Goal: Task Accomplishment & Management: Complete application form

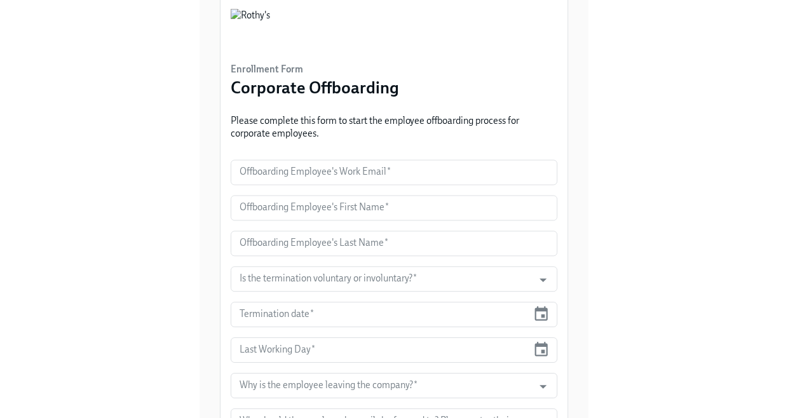
scroll to position [64, 0]
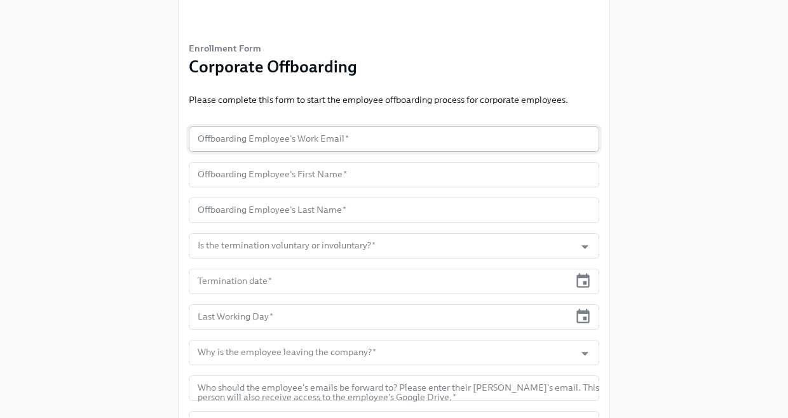
click at [282, 144] on input "text" at bounding box center [394, 139] width 411 height 25
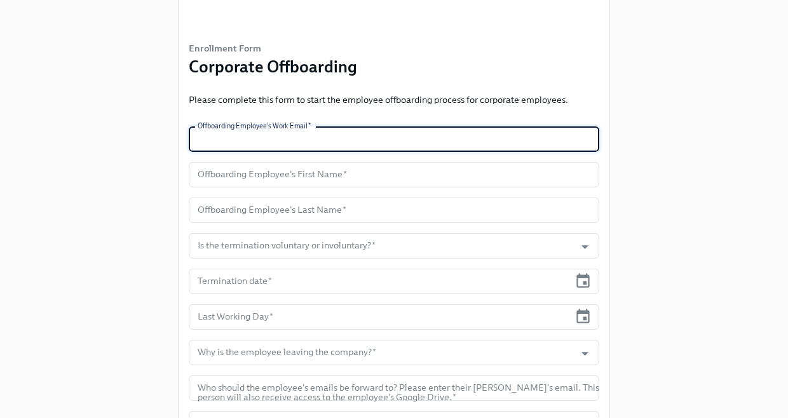
paste input "[EMAIL_ADDRESS][DOMAIN_NAME]"
type input "[EMAIL_ADDRESS][DOMAIN_NAME]"
click at [230, 179] on input "text" at bounding box center [394, 174] width 411 height 25
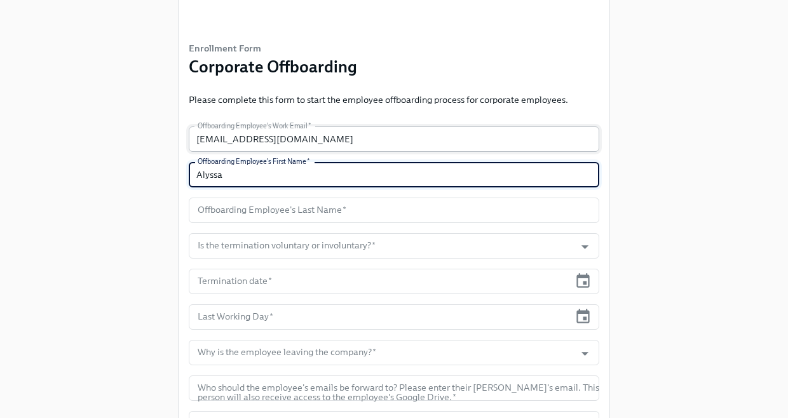
type input "Alyssa"
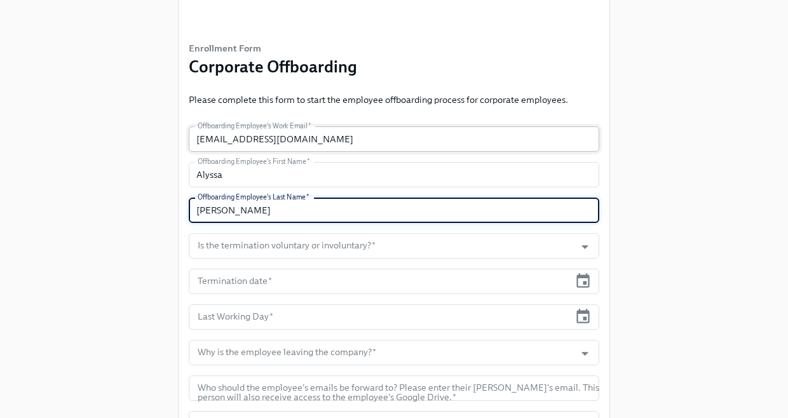
type input "[PERSON_NAME]"
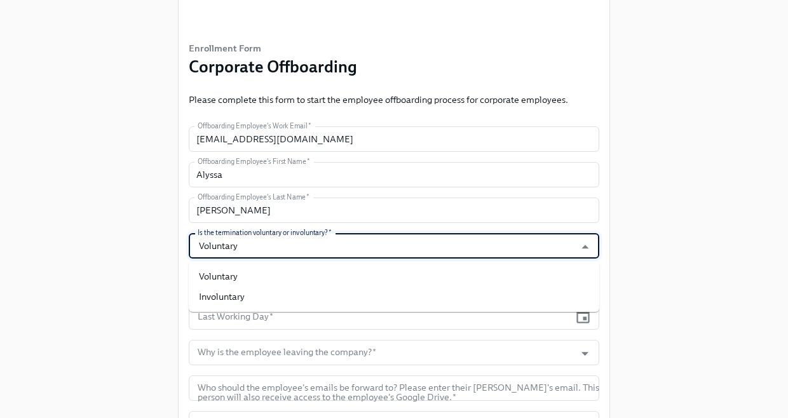
type input "Voluntary"
click at [117, 233] on div "Enrollment Form Corporate Offboarding Please complete this form to start the em…" at bounding box center [394, 268] width 748 height 664
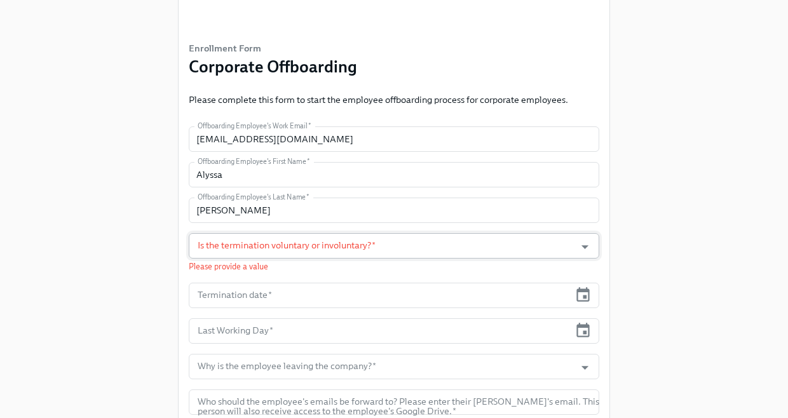
click at [251, 254] on input "Is the termination voluntary or involuntary?   *" at bounding box center [382, 245] width 374 height 25
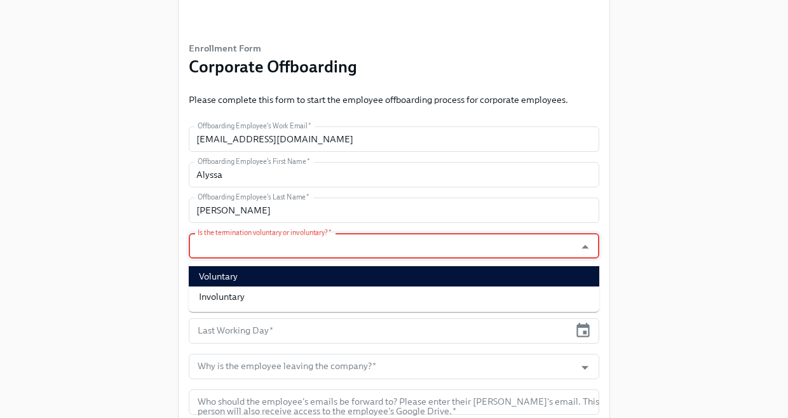
click at [241, 281] on li "Voluntary" at bounding box center [394, 276] width 411 height 20
type input "Voluntary"
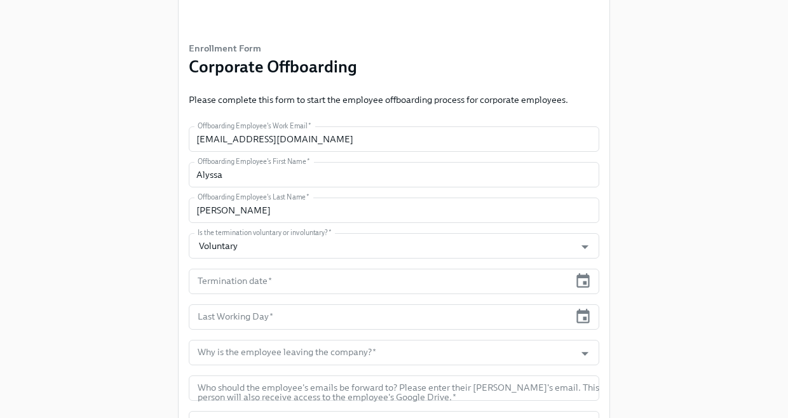
click at [160, 280] on div "Enrollment Form Corporate Offboarding Please complete this form to start the em…" at bounding box center [394, 268] width 748 height 664
click at [244, 284] on input "text" at bounding box center [379, 281] width 381 height 25
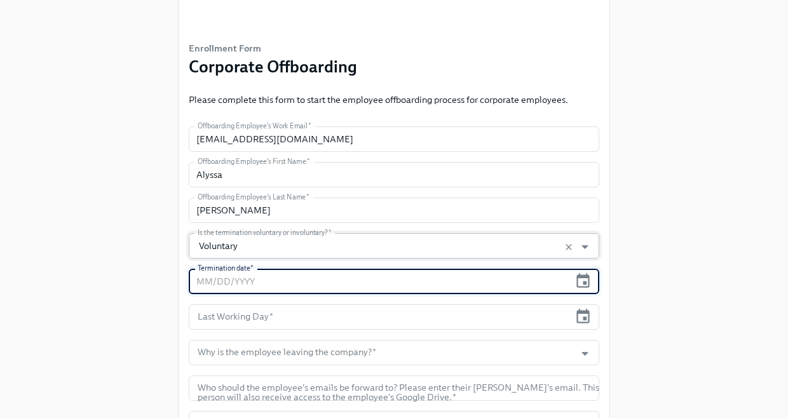
click at [389, 248] on input "Voluntary" at bounding box center [382, 245] width 374 height 25
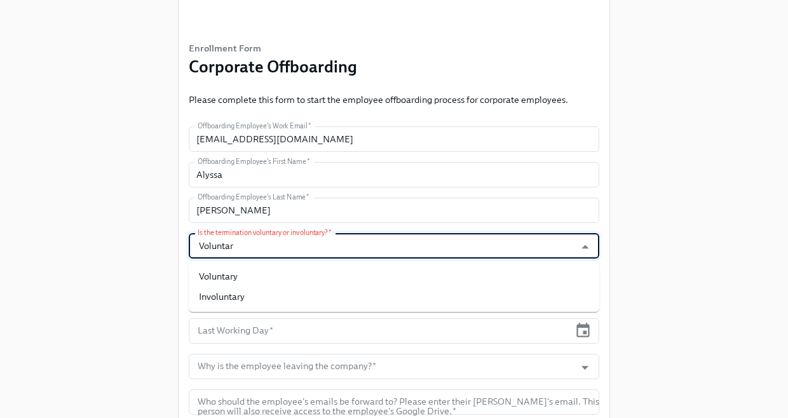
type input "Voluntary"
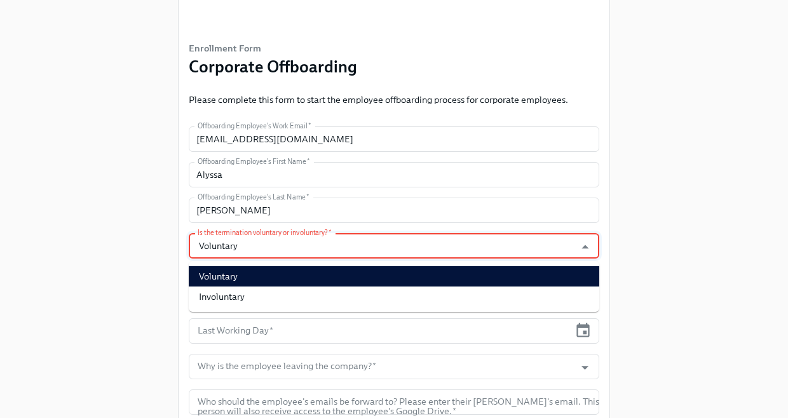
click at [316, 277] on li "Voluntary" at bounding box center [394, 276] width 411 height 20
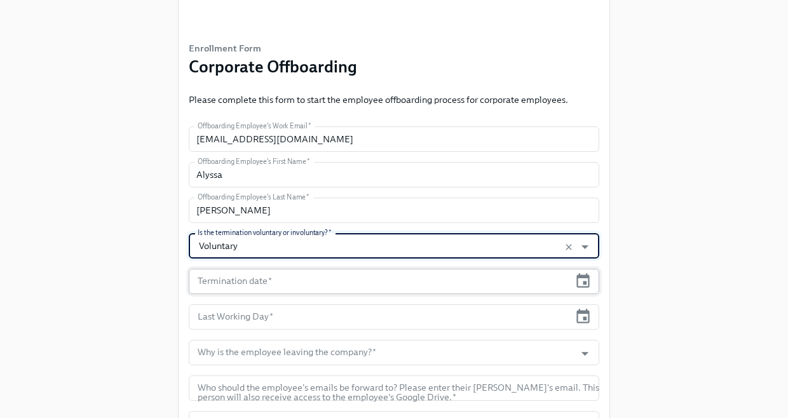
click at [378, 284] on input "text" at bounding box center [379, 281] width 381 height 25
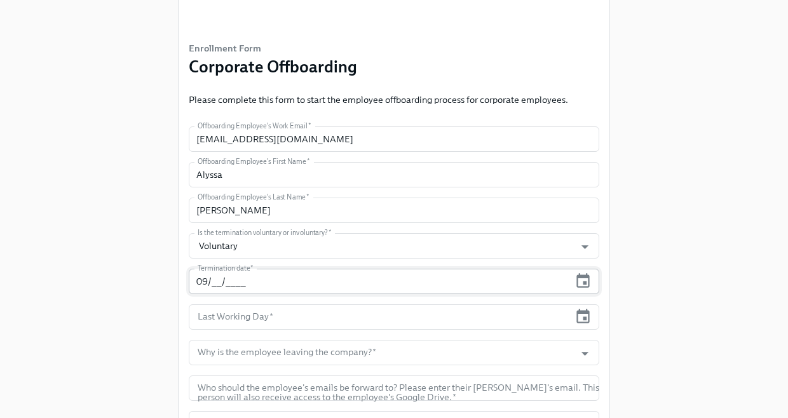
click at [221, 280] on input "09/__/____" at bounding box center [379, 281] width 381 height 25
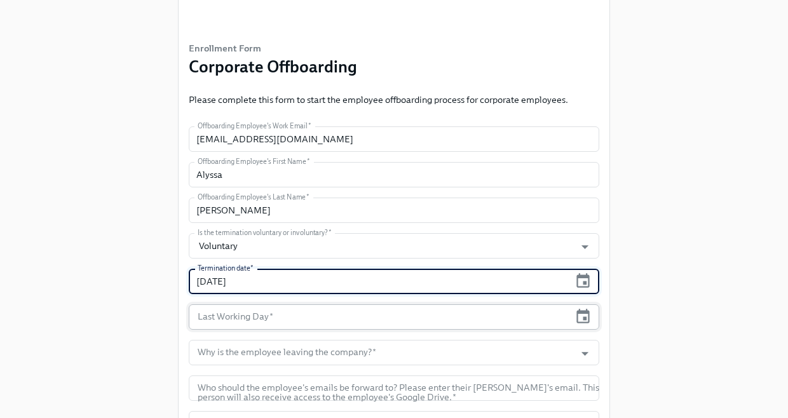
type input "[DATE]"
click at [224, 319] on input "text" at bounding box center [379, 317] width 381 height 25
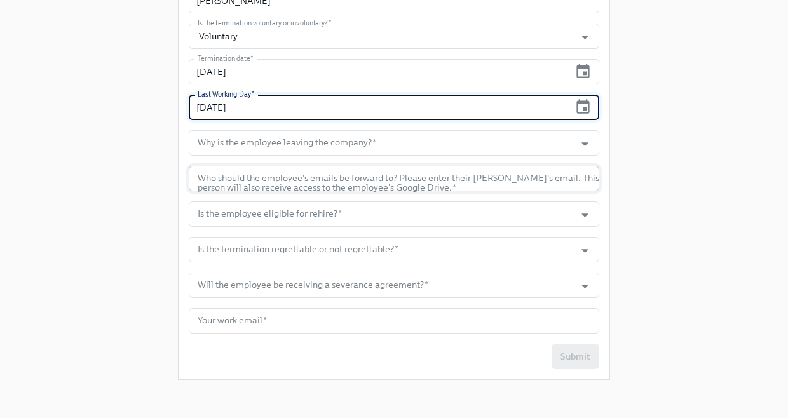
scroll to position [276, 0]
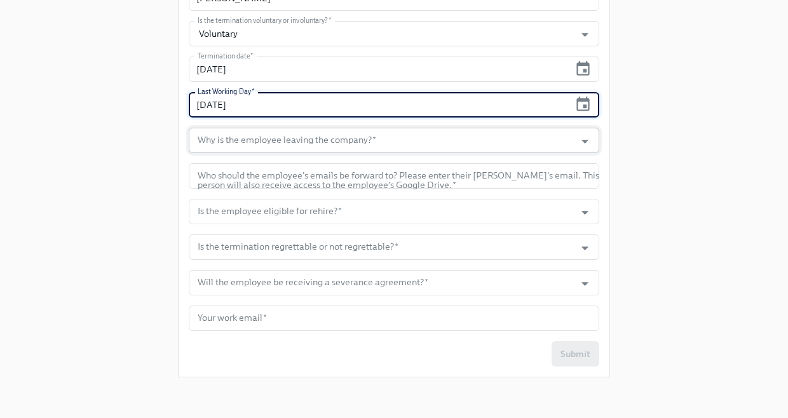
type input "[DATE]"
click at [371, 148] on input "Why is the employee leaving the company?   *" at bounding box center [382, 140] width 374 height 25
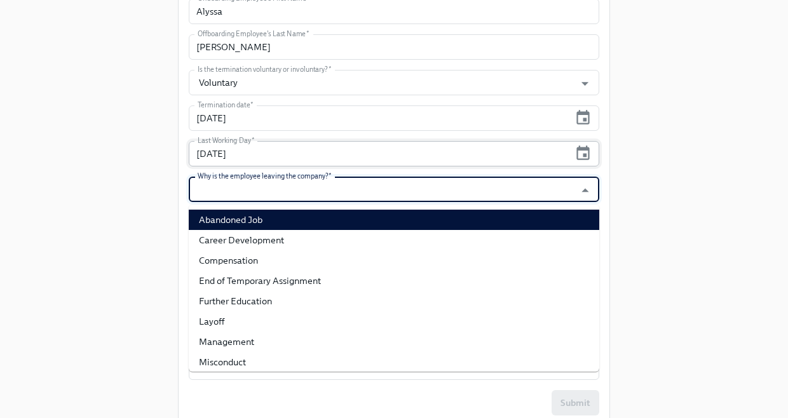
scroll to position [212, 0]
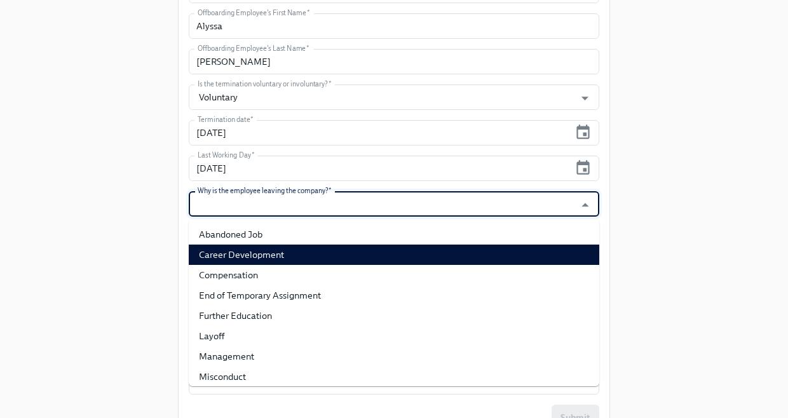
click at [259, 253] on li "Career Development" at bounding box center [394, 255] width 411 height 20
type input "Career Development"
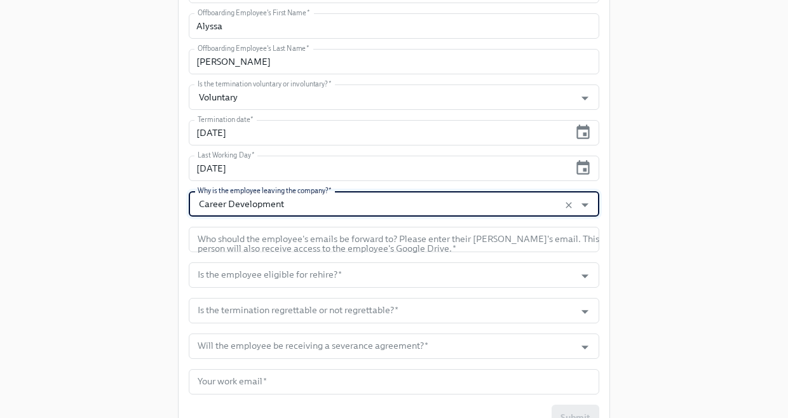
click at [128, 250] on div "Enrollment Form Corporate Offboarding Please complete this form to start the em…" at bounding box center [394, 120] width 748 height 664
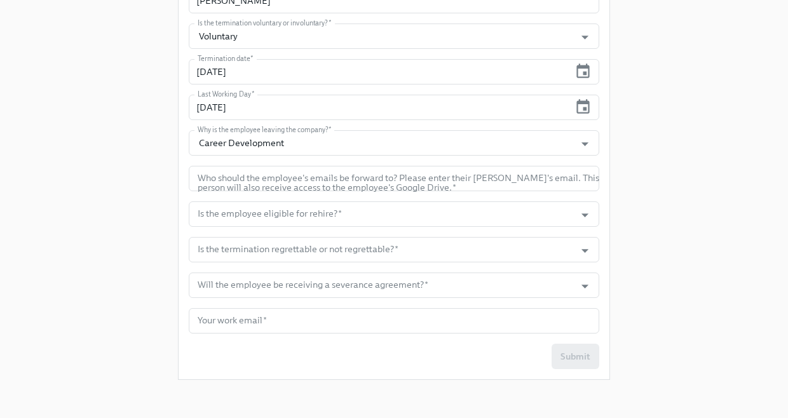
scroll to position [276, 0]
click at [376, 182] on input "text" at bounding box center [394, 175] width 411 height 25
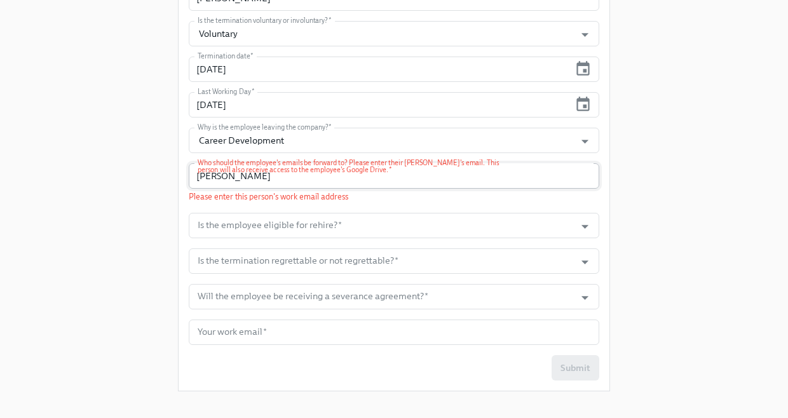
click at [223, 176] on input "[PERSON_NAME]" at bounding box center [394, 175] width 411 height 25
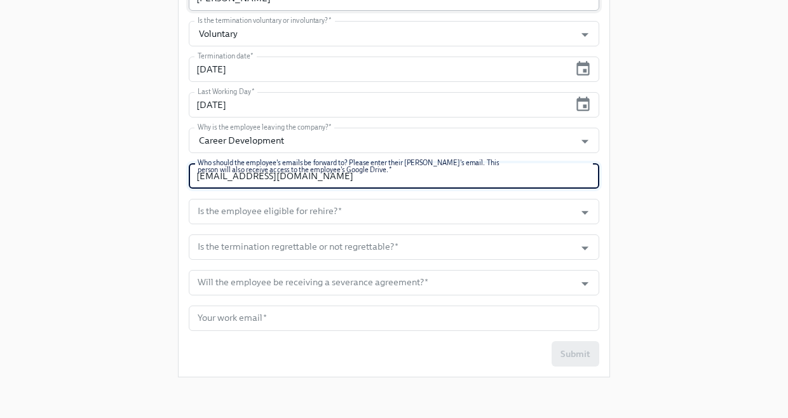
type input "[EMAIL_ADDRESS][DOMAIN_NAME]"
click at [125, 253] on div "Enrollment Form Corporate Offboarding Please complete this form to start the em…" at bounding box center [394, 56] width 748 height 664
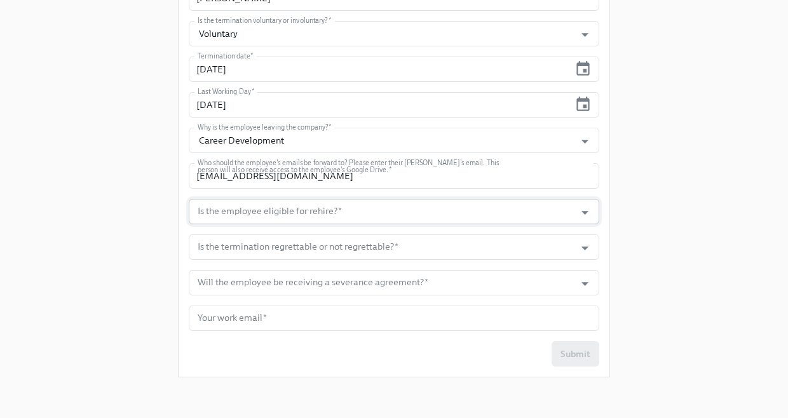
click at [301, 206] on input "Is the employee eligible for rehire?   *" at bounding box center [382, 211] width 374 height 25
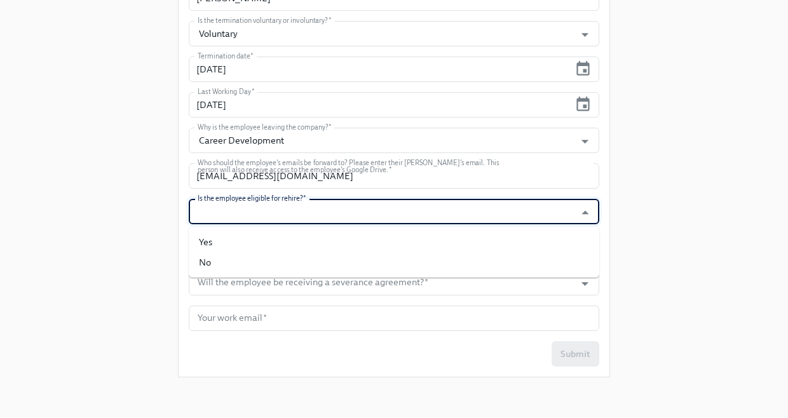
click at [300, 242] on li "Yes" at bounding box center [394, 242] width 411 height 20
type input "Yes"
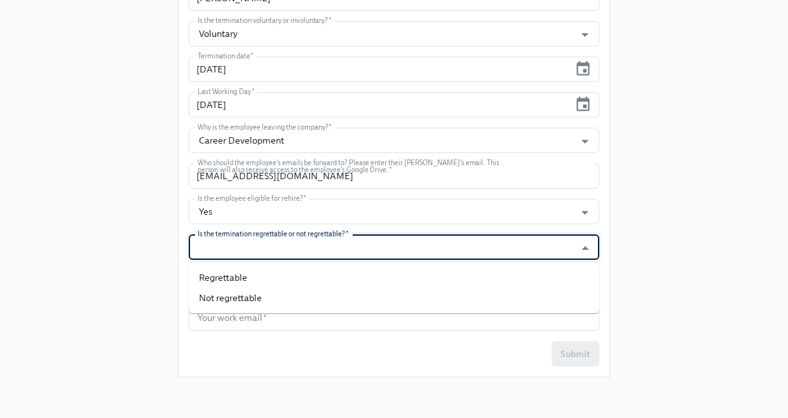
click at [306, 249] on input "Is the termination regrettable or not regrettable?   *" at bounding box center [382, 247] width 374 height 25
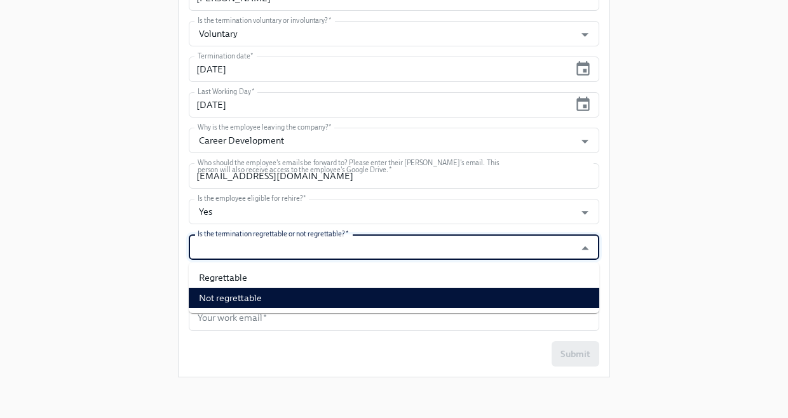
click at [299, 302] on li "Not regrettable" at bounding box center [394, 298] width 411 height 20
type input "Not regrettable"
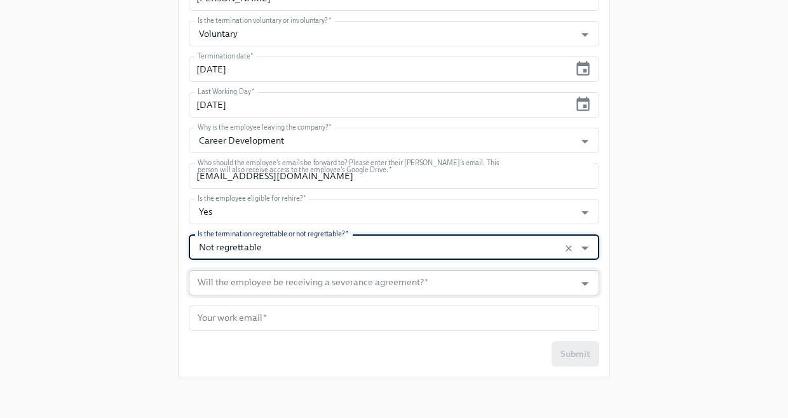
click at [212, 283] on input "Will the employee be receiving a severance agreement?   *" at bounding box center [382, 282] width 374 height 25
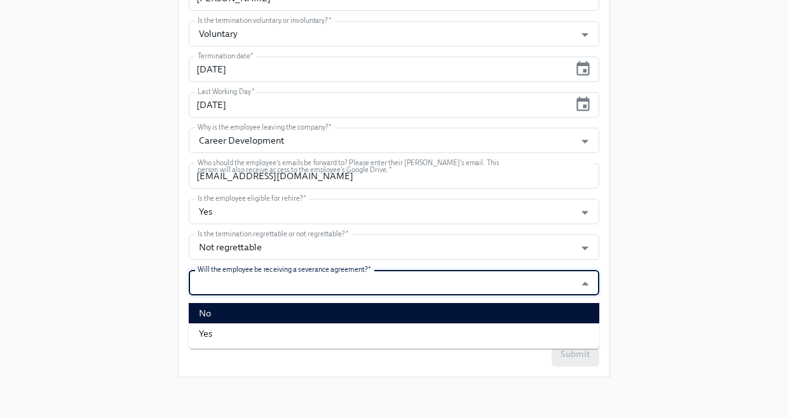
click at [242, 312] on li "No" at bounding box center [394, 313] width 411 height 20
type input "No"
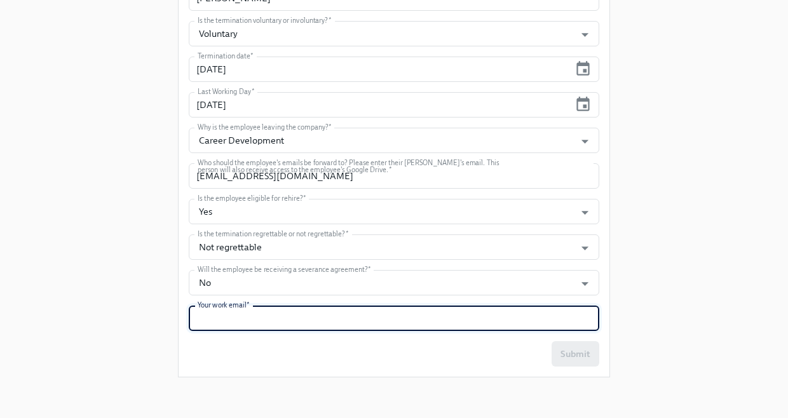
click at [240, 319] on input "text" at bounding box center [394, 318] width 411 height 25
type input "[EMAIL_ADDRESS][DOMAIN_NAME]"
click at [117, 336] on div "Enrollment Form Corporate Offboarding Please complete this form to start the em…" at bounding box center [394, 56] width 748 height 664
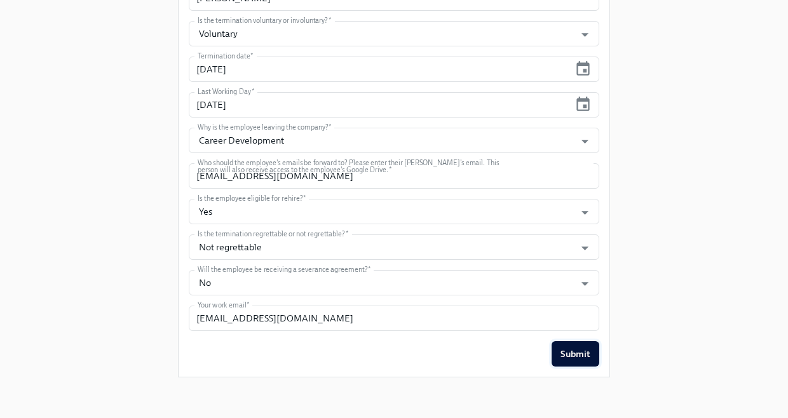
click at [389, 362] on button "Submit" at bounding box center [576, 353] width 48 height 25
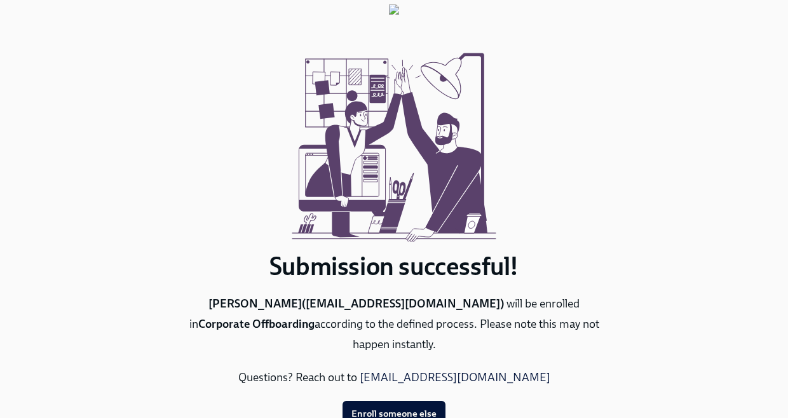
scroll to position [55, 0]
